Goal: Task Accomplishment & Management: Use online tool/utility

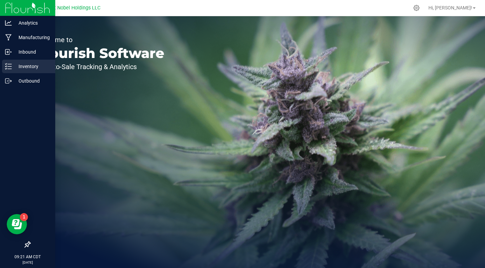
click at [20, 66] on p "Inventory" at bounding box center [32, 66] width 40 height 8
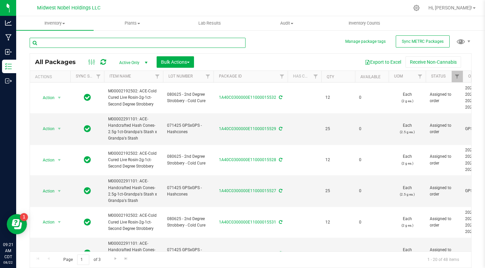
click at [88, 41] on input "text" at bounding box center [138, 43] width 216 height 10
type input "snowball"
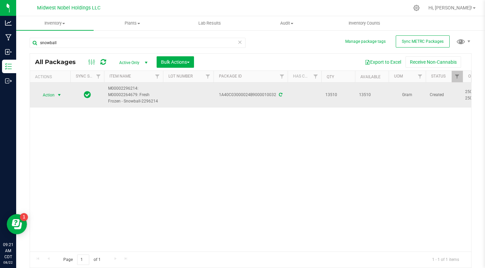
click at [43, 96] on span "Action" at bounding box center [46, 94] width 18 height 9
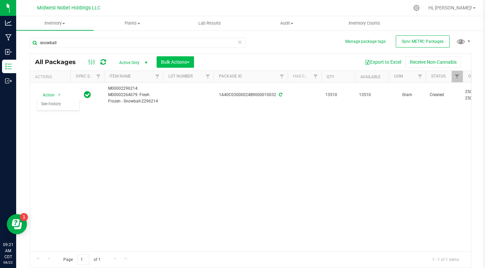
click at [183, 59] on span "Bulk Actions" at bounding box center [175, 61] width 29 height 5
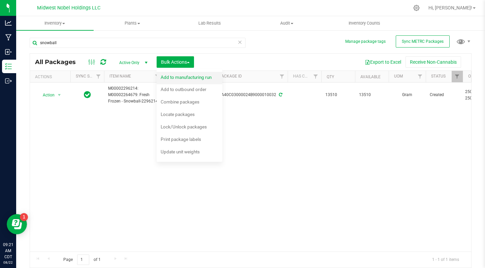
click at [190, 76] on span "Add to manufacturing run" at bounding box center [186, 76] width 51 height 5
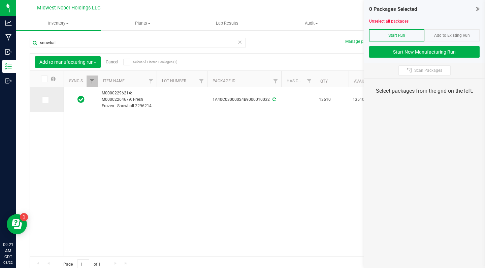
click at [43, 100] on icon at bounding box center [45, 100] width 4 height 0
click at [0, 0] on input "checkbox" at bounding box center [0, 0] width 0 height 0
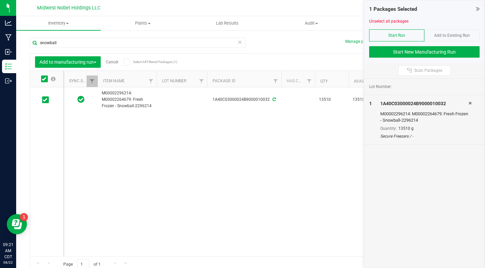
click at [423, 45] on div at bounding box center [424, 43] width 110 height 5
click at [423, 51] on button "Start New Manufacturing Run" at bounding box center [424, 51] width 110 height 11
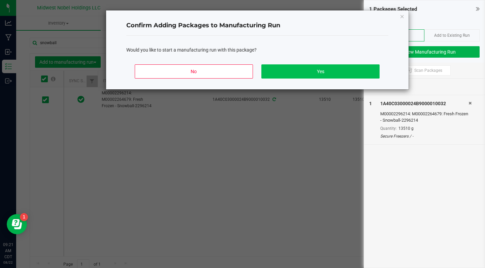
click at [285, 69] on button "Yes" at bounding box center [320, 71] width 118 height 14
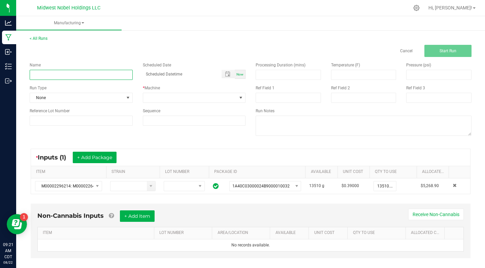
click at [81, 72] on input at bounding box center [81, 75] width 103 height 10
type input "082225 - Snowball - Rosin"
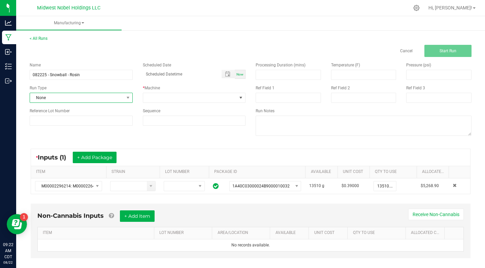
click at [63, 97] on span "None" at bounding box center [77, 97] width 94 height 9
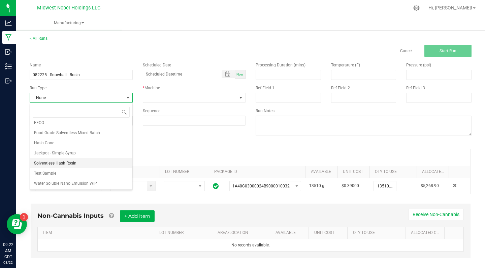
scroll to position [54, 0]
click at [76, 160] on span "Solventless Hash Rosin" at bounding box center [55, 163] width 42 height 7
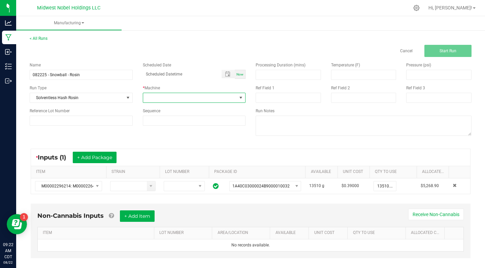
click at [183, 99] on span at bounding box center [190, 97] width 94 height 9
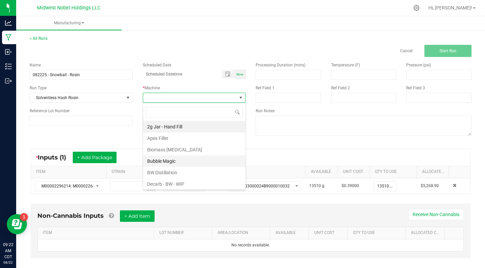
scroll to position [0, 0]
click at [188, 161] on li "Bubble Magic" at bounding box center [194, 160] width 102 height 11
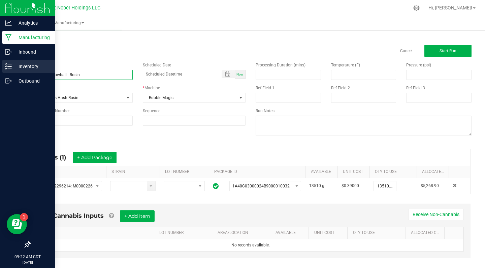
drag, startPoint x: 98, startPoint y: 74, endPoint x: 0, endPoint y: 68, distance: 98.5
click at [0, 68] on div "Analytics Manufacturing Inbound Inventory Outbound 09:22 AM CDT [DATE] 08/22 Mi…" at bounding box center [242, 134] width 485 height 268
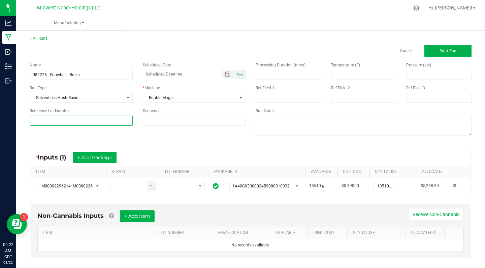
click at [45, 117] on input at bounding box center [81, 120] width 103 height 10
paste input "082225 - Snowball - Rosin"
type input "082225 - Snowball - Rosin"
click at [179, 132] on div "Name 082225 - Snowball - Rosin Scheduled Date Now Run Type Solventless Hash Ros…" at bounding box center [251, 99] width 452 height 85
click at [229, 73] on span "Toggle popup" at bounding box center [227, 73] width 5 height 5
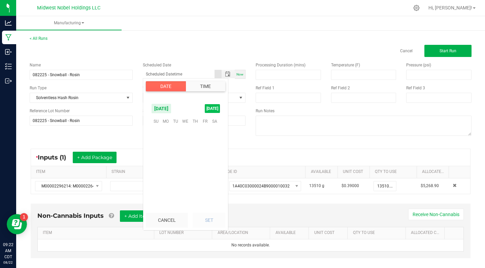
scroll to position [109071, 0]
click at [208, 162] on span "22" at bounding box center [205, 162] width 10 height 10
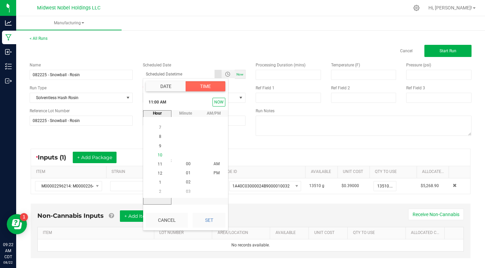
click at [162, 157] on span "10" at bounding box center [159, 154] width 5 height 5
click at [187, 162] on span "00" at bounding box center [188, 164] width 5 height 5
click at [223, 162] on li "AM" at bounding box center [216, 164] width 16 height 9
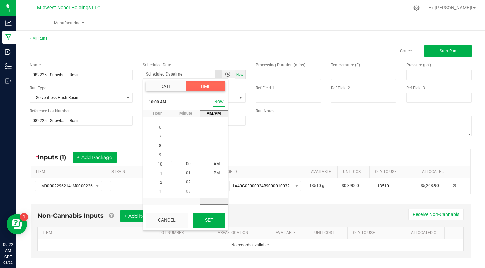
click at [213, 219] on button "Set" at bounding box center [208, 219] width 33 height 15
type input "[DATE] 10:00 AM"
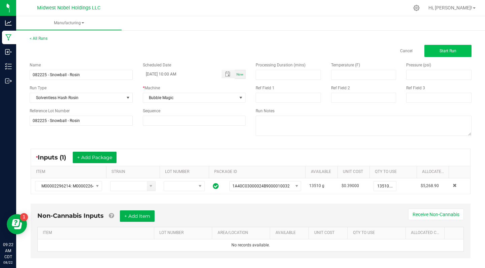
click at [433, 56] on button "Start Run" at bounding box center [447, 51] width 47 height 12
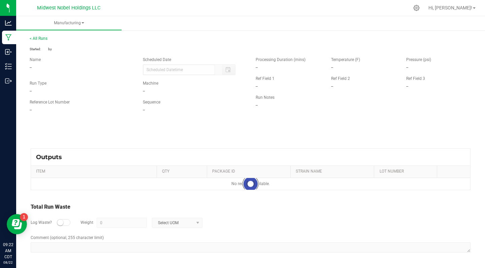
type input "[DATE] 10:00 AM"
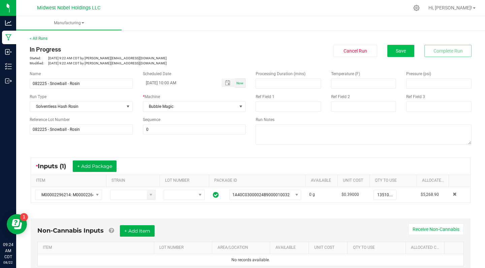
click at [406, 54] on button "Save" at bounding box center [400, 51] width 27 height 12
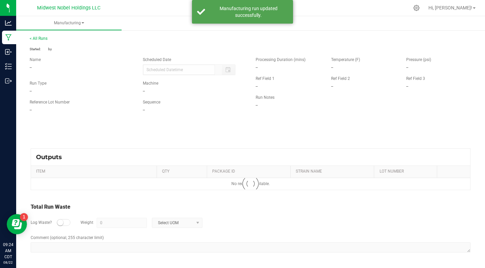
type input "[DATE] 10:00 AM"
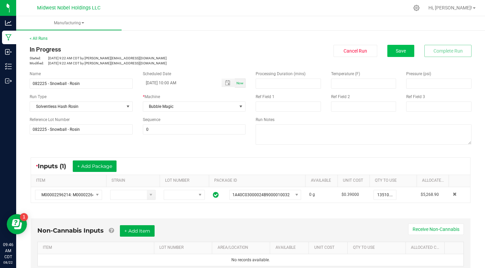
click at [403, 56] on button "Save" at bounding box center [400, 51] width 27 height 12
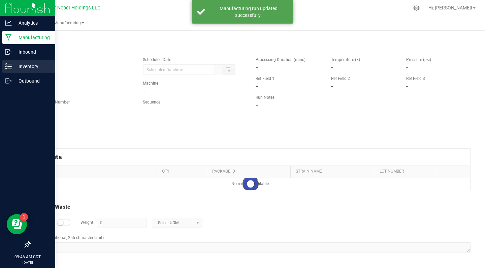
type input "[DATE] 10:00 AM"
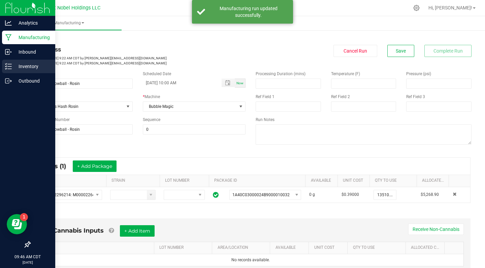
click at [22, 71] on div "Inventory" at bounding box center [28, 66] width 53 height 13
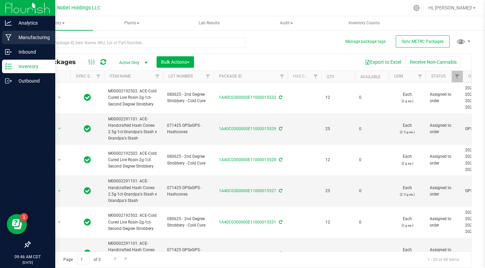
click at [20, 41] on p "Manufacturing" at bounding box center [32, 37] width 40 height 8
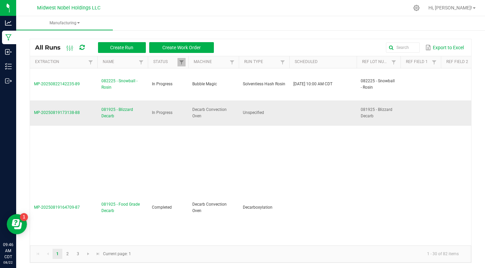
click at [112, 115] on span "081925 - Blizzard Decarb" at bounding box center [122, 112] width 42 height 13
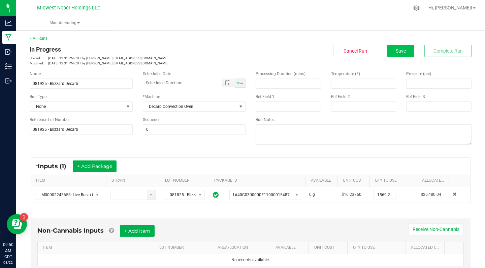
click at [399, 52] on span "Save" at bounding box center [400, 50] width 10 height 5
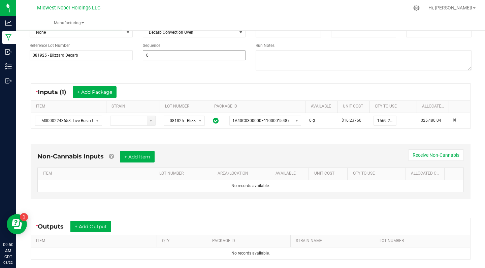
scroll to position [76, 0]
